Goal: Information Seeking & Learning: Learn about a topic

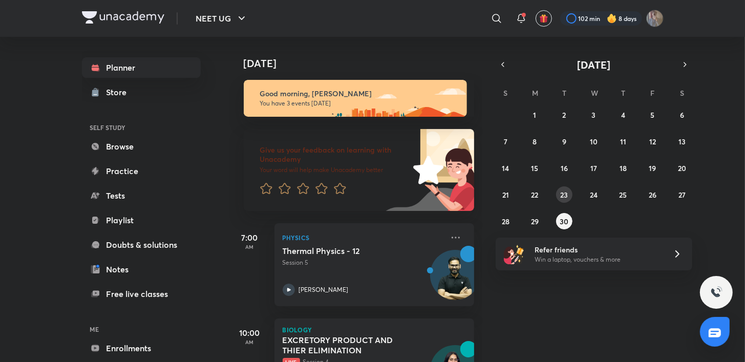
click at [559, 199] on button "23" at bounding box center [564, 194] width 16 height 16
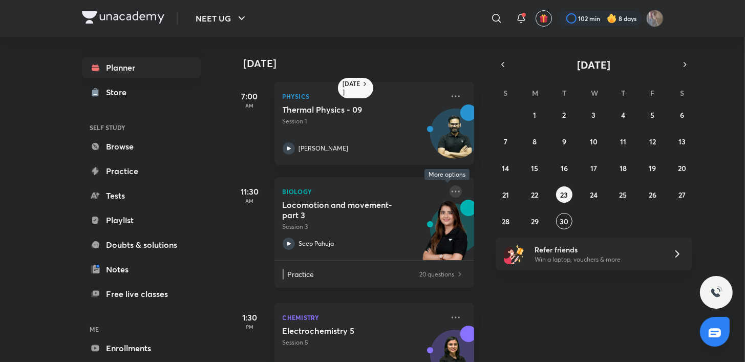
click at [453, 188] on icon at bounding box center [456, 191] width 12 height 12
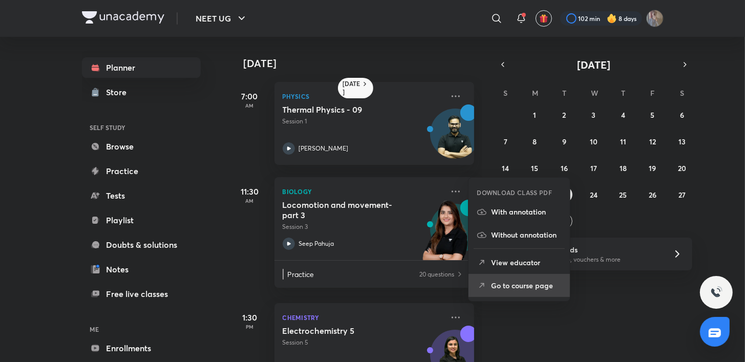
click at [529, 291] on li "Go to course page" at bounding box center [519, 285] width 101 height 23
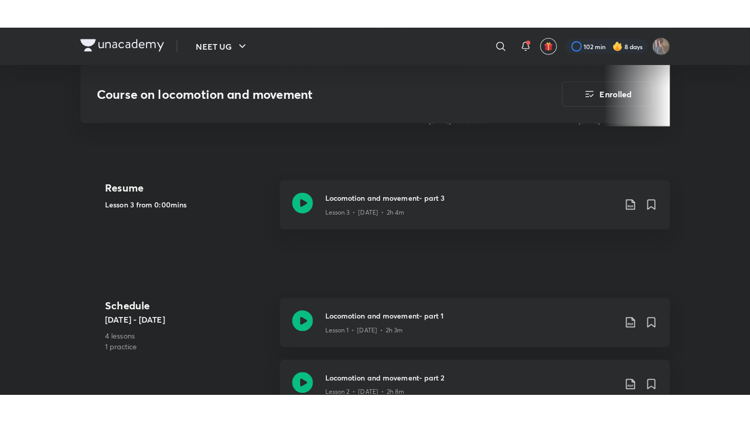
scroll to position [452, 0]
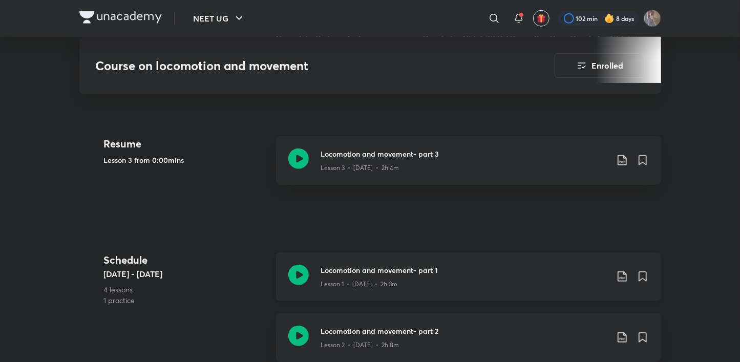
click at [300, 273] on icon at bounding box center [298, 275] width 20 height 20
